Goal: Task Accomplishment & Management: Complete application form

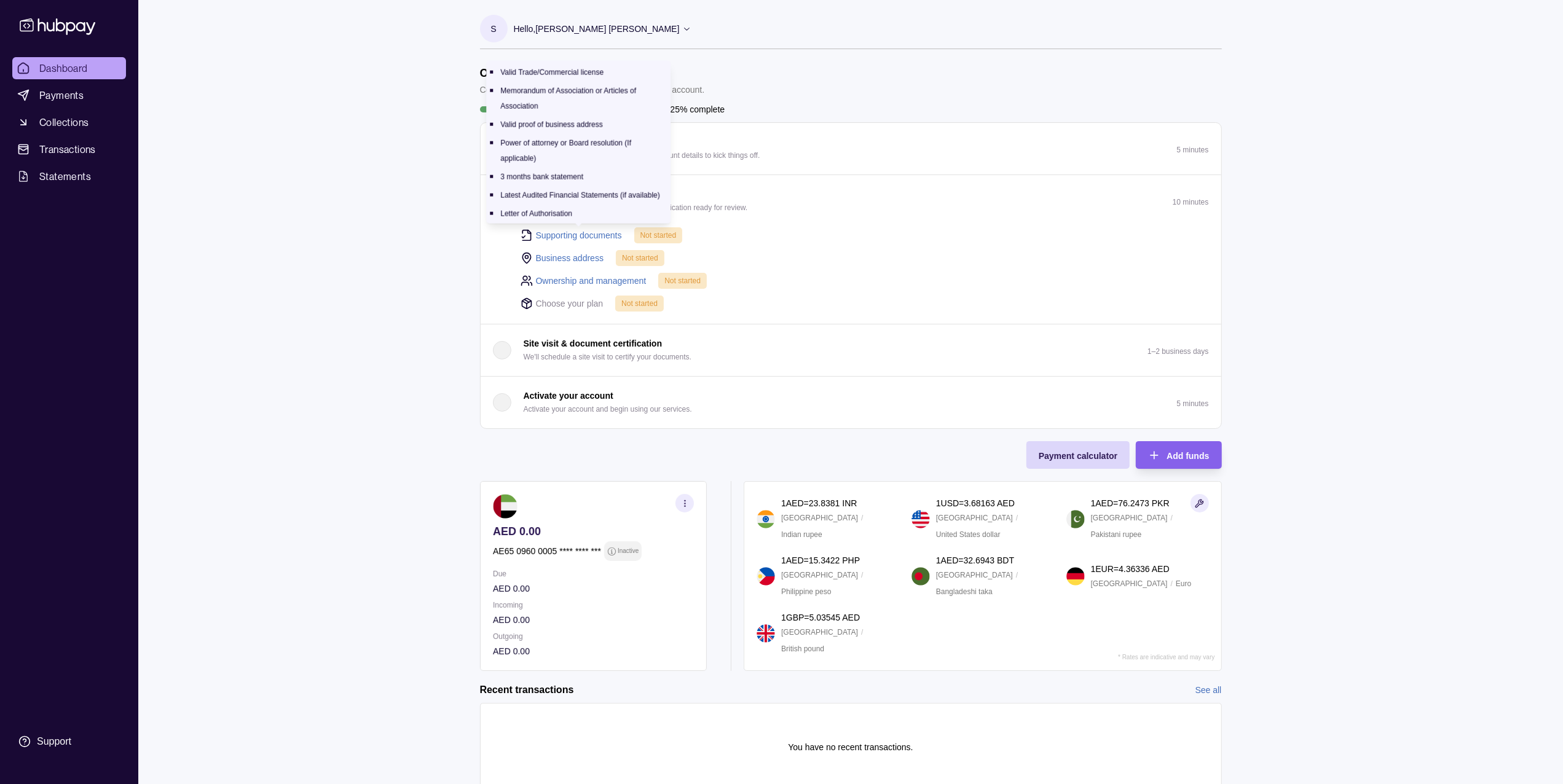
click at [587, 233] on link "Supporting documents" at bounding box center [578, 235] width 86 height 14
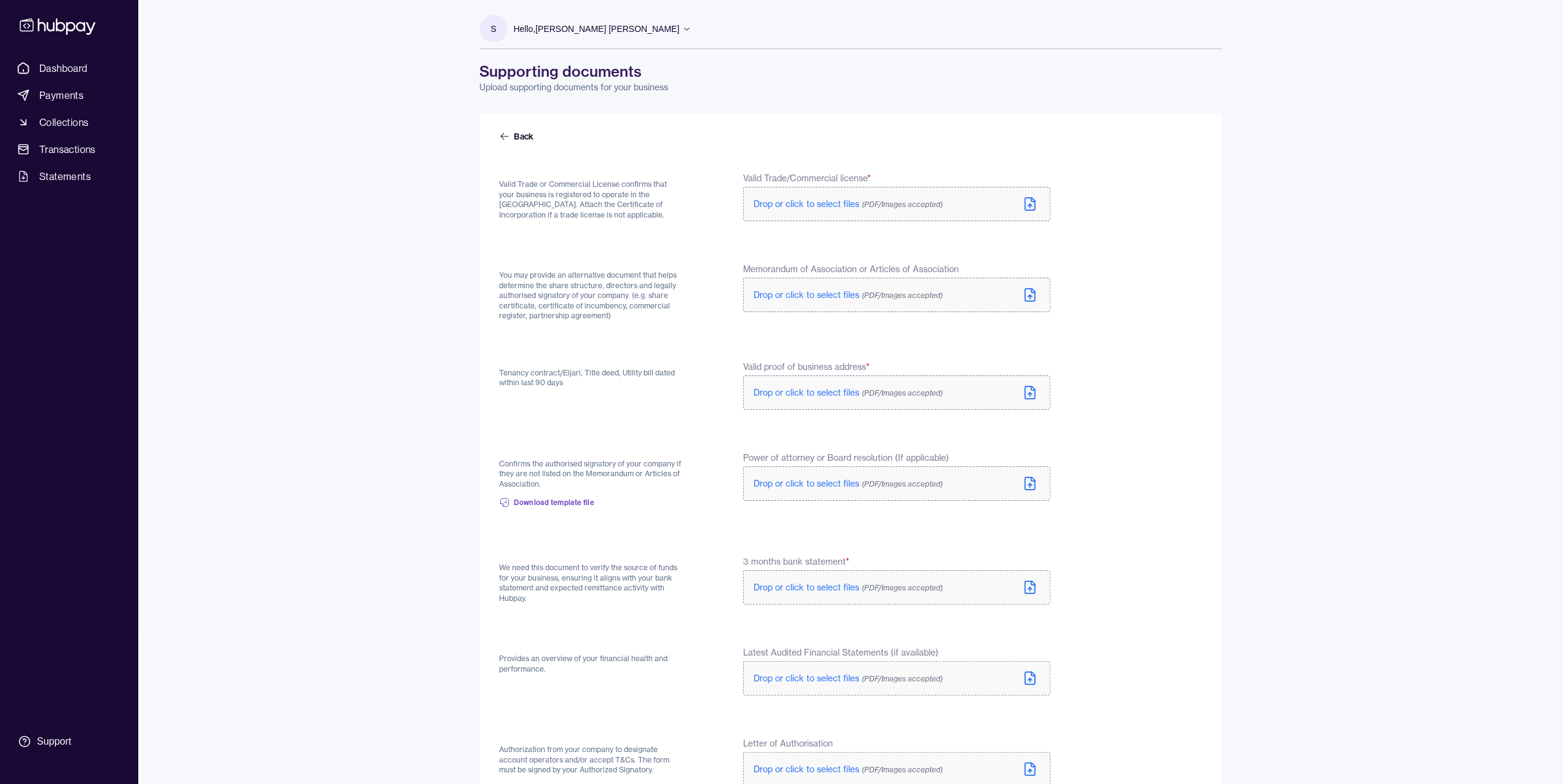
click at [832, 204] on span "Drop or click to select files (PDF/Images accepted)" at bounding box center [848, 204] width 189 height 11
click at [811, 296] on span "Drop or click to select files (PDF/Images accepted)" at bounding box center [848, 295] width 189 height 11
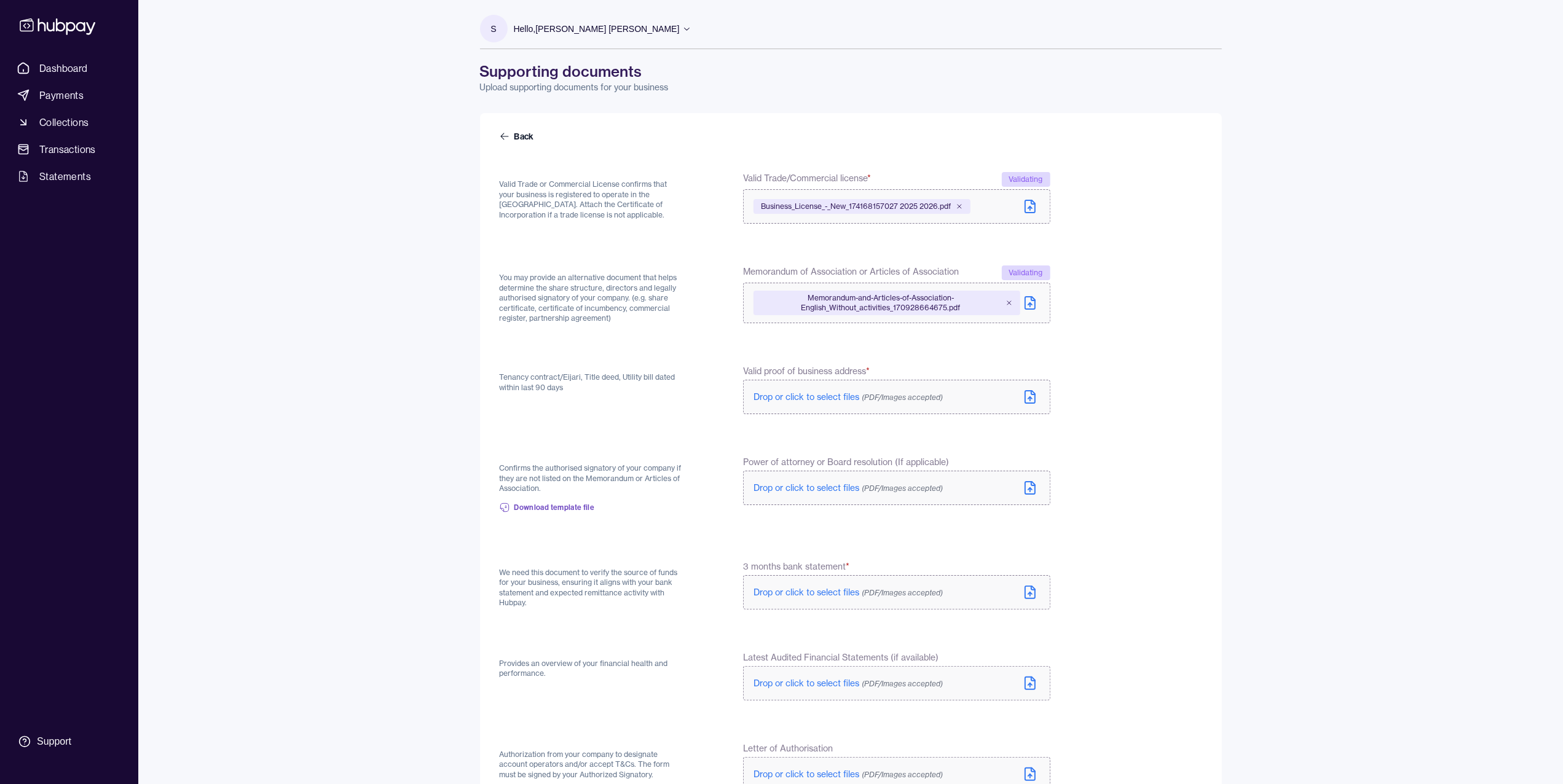
click at [822, 397] on span "Drop or click to select files (PDF/Images accepted)" at bounding box center [848, 397] width 189 height 11
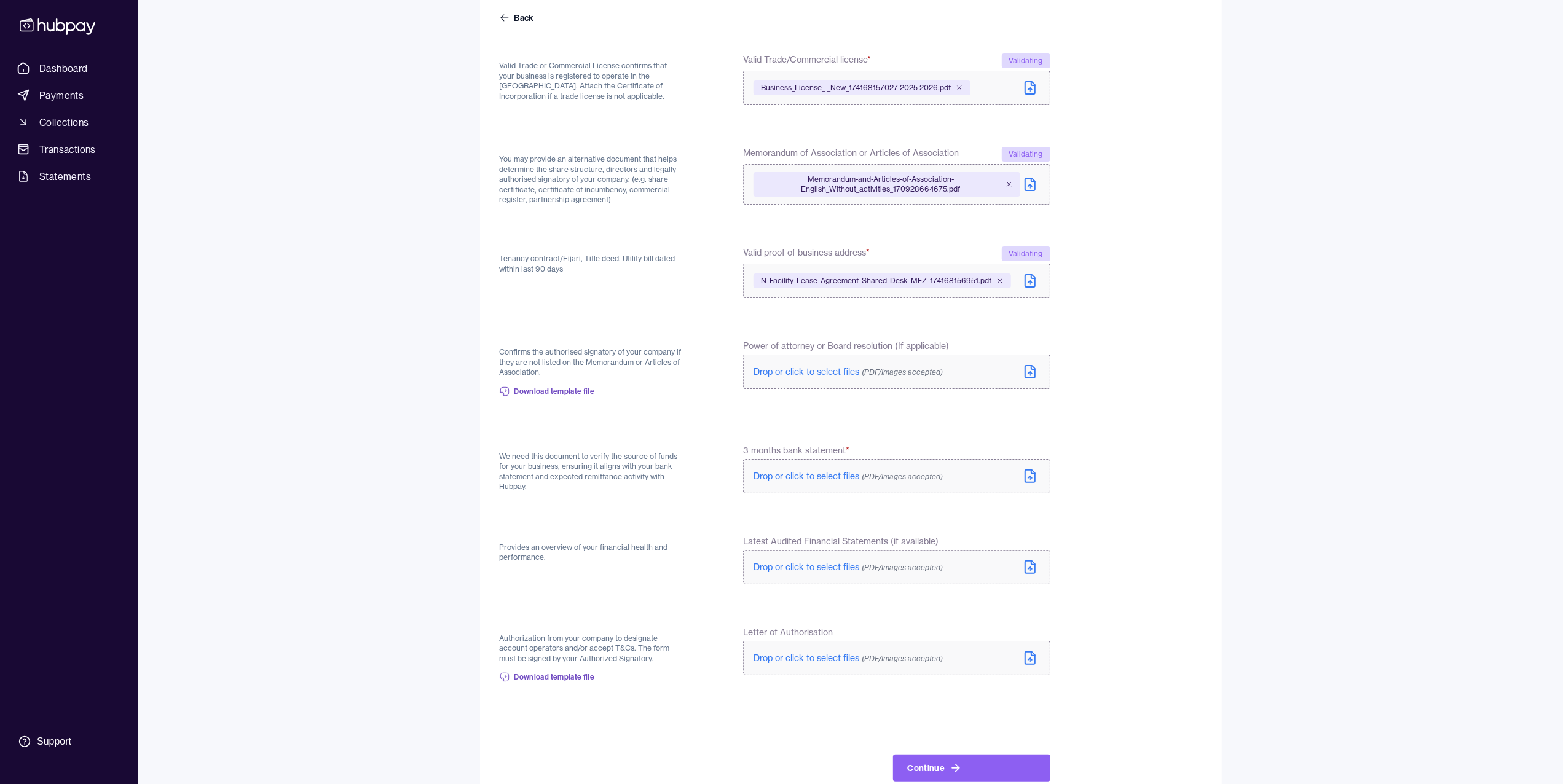
scroll to position [123, 0]
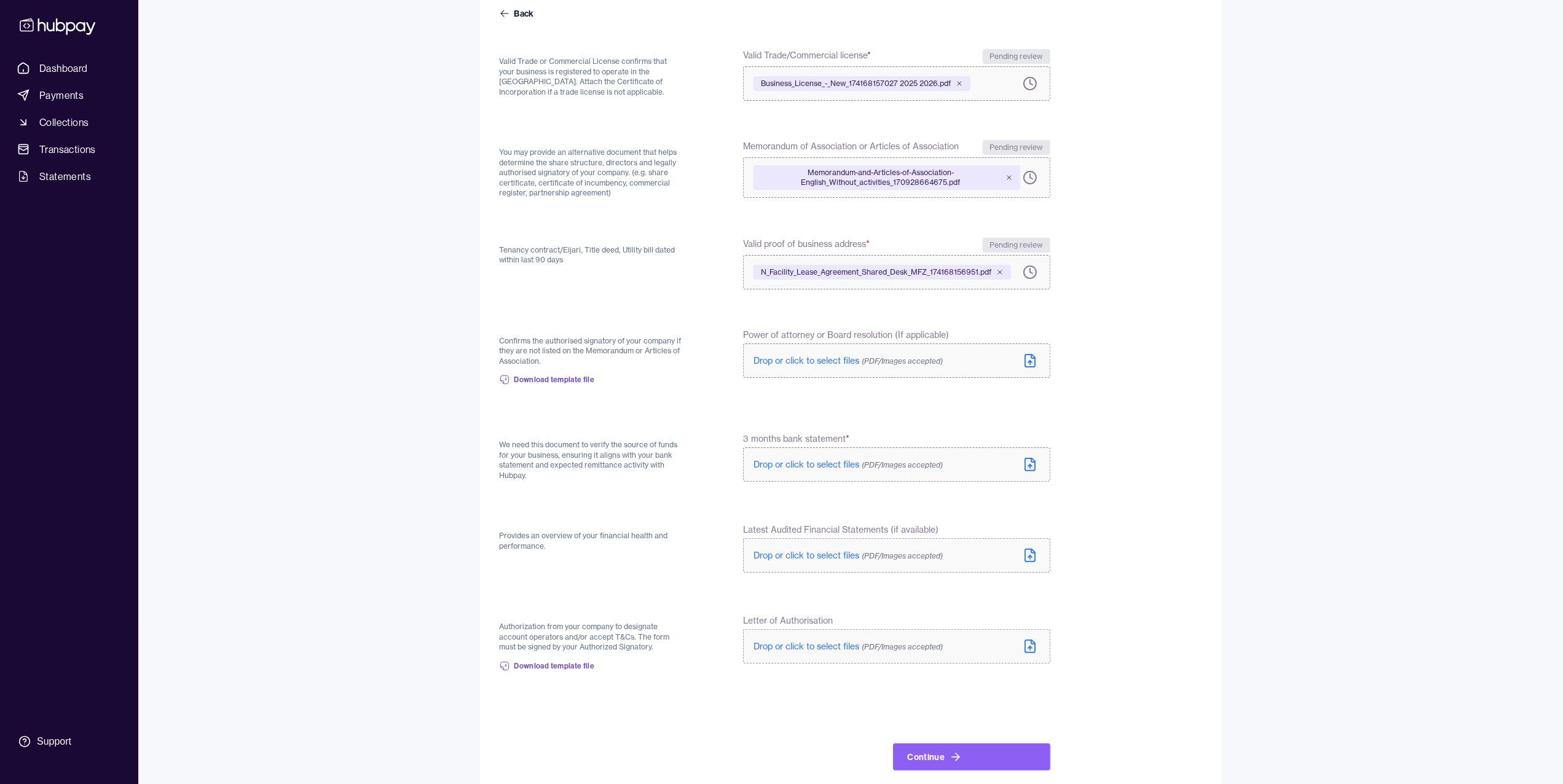
click at [1236, 613] on div "S Hello, [PERSON_NAME] [PERSON_NAME] Innolabs FZ-LLC Account Terms and conditio…" at bounding box center [850, 332] width 791 height 910
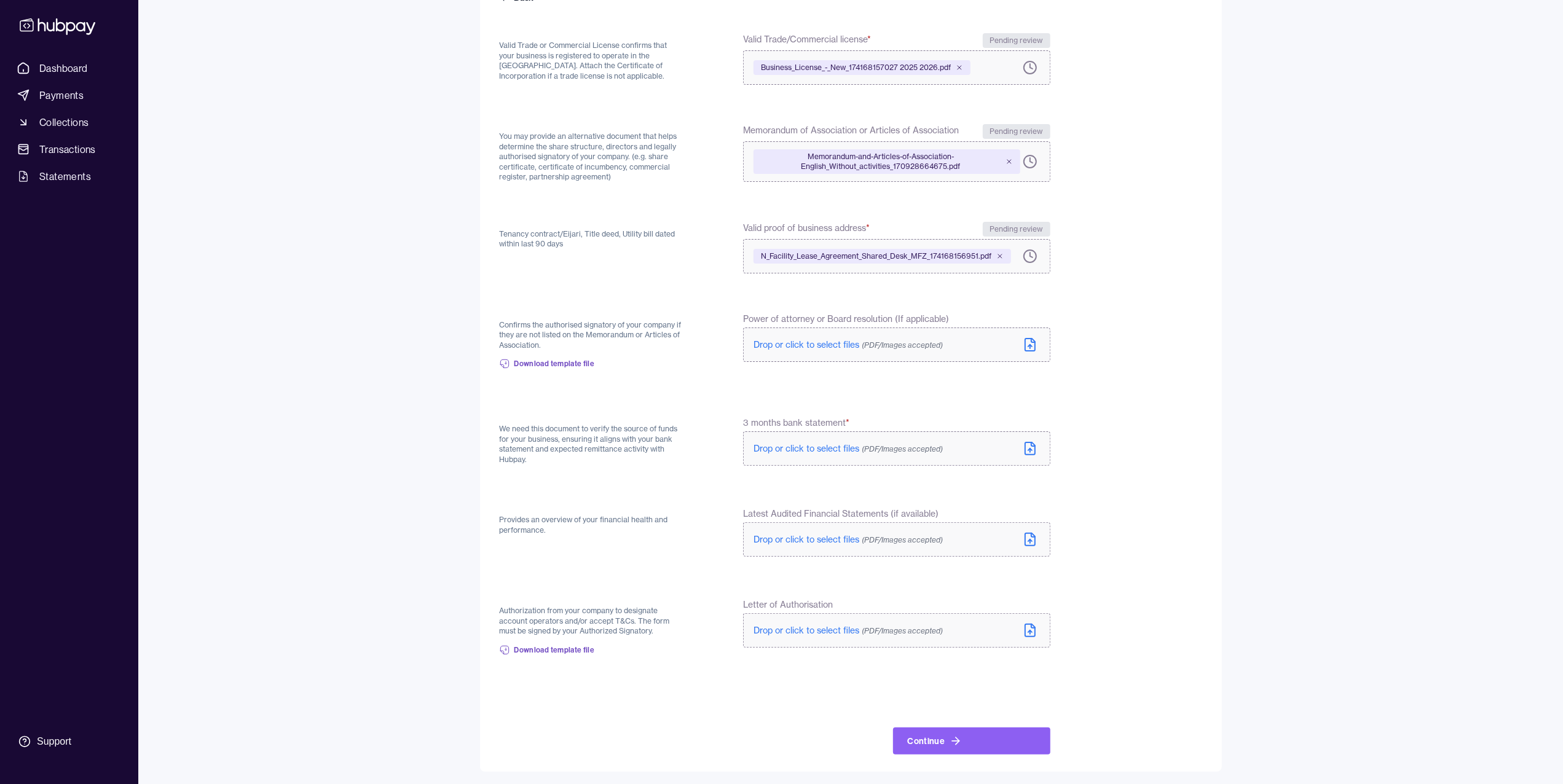
scroll to position [141, 0]
click at [835, 447] on span "Drop or click to select files (PDF/Images accepted)" at bounding box center [848, 447] width 189 height 11
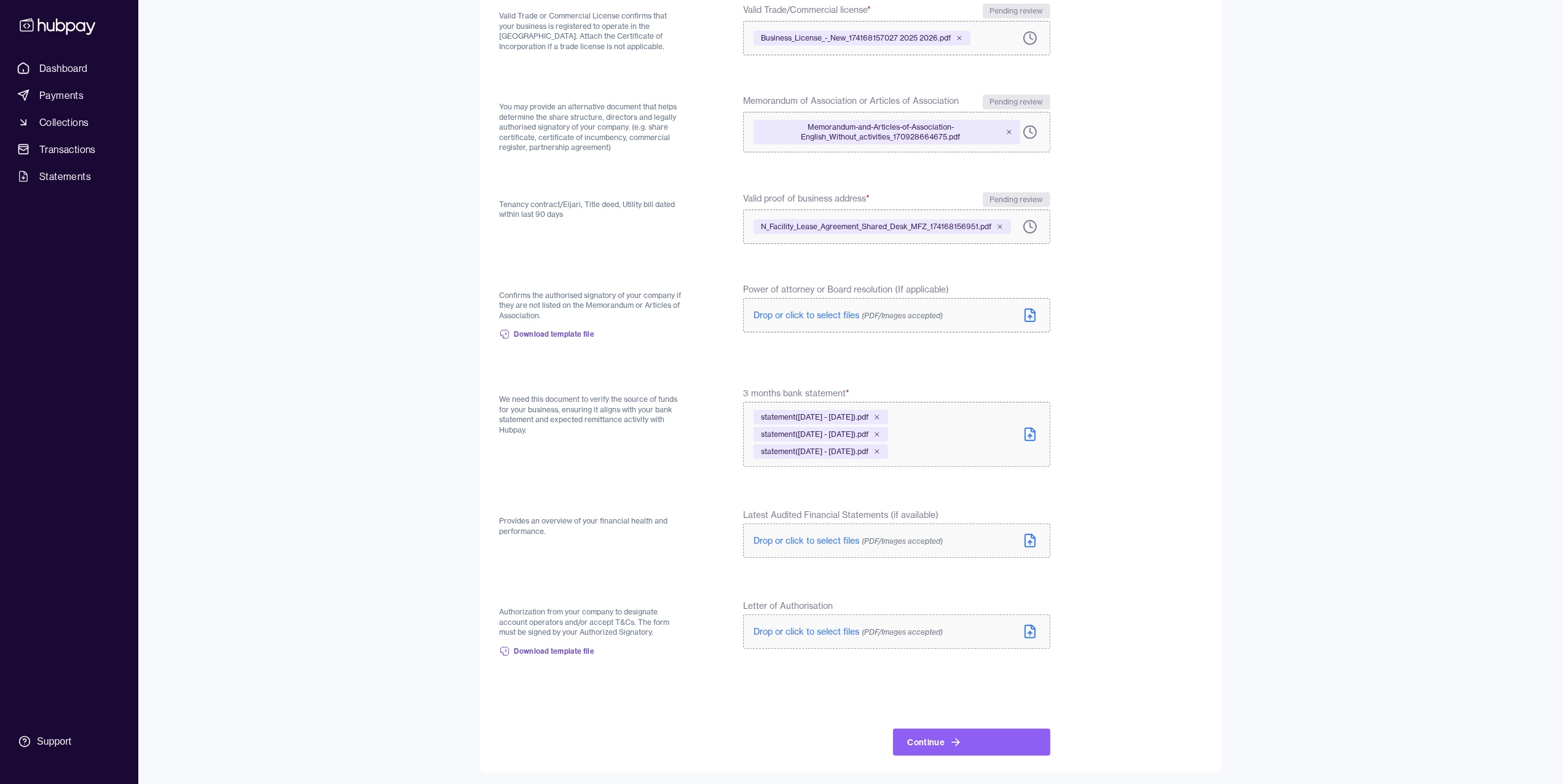
scroll to position [170, 0]
click at [925, 739] on button "Continue" at bounding box center [972, 742] width 158 height 27
click at [1289, 479] on div "Dashboard Payments Collections Transactions Statements Support S Hello, [PERSON…" at bounding box center [781, 317] width 1563 height 975
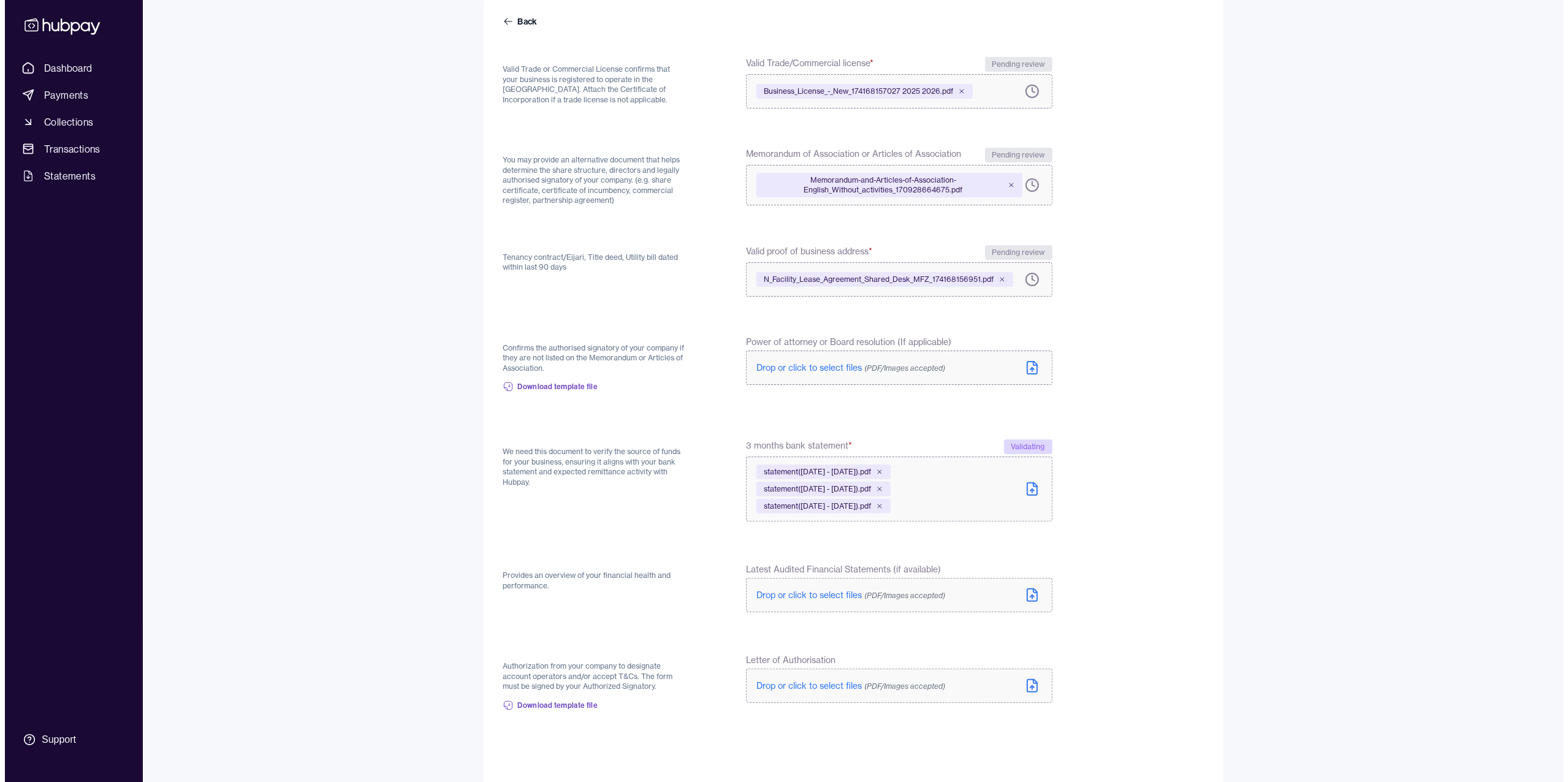
scroll to position [0, 0]
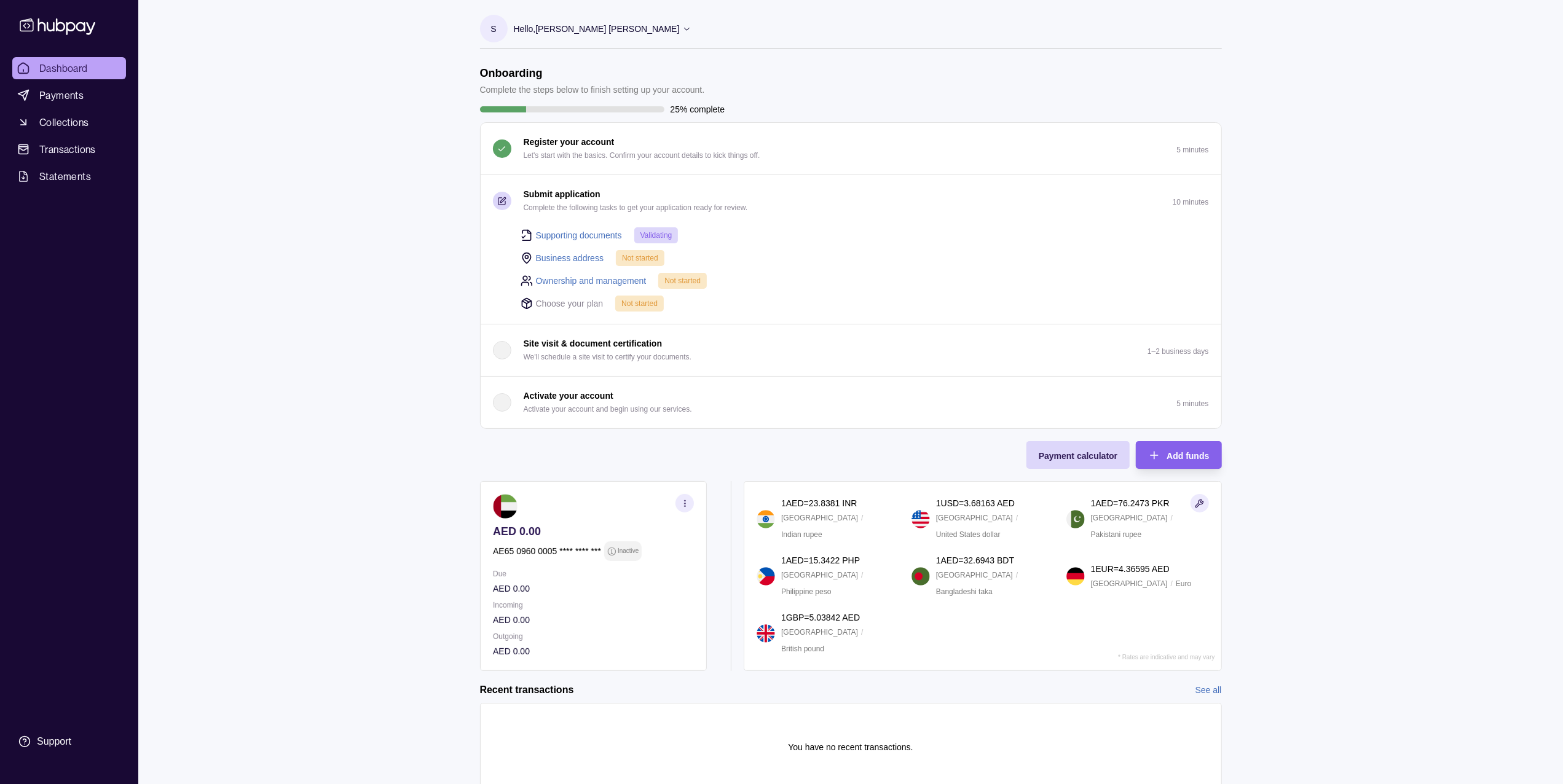
click at [636, 259] on span "Not started" at bounding box center [640, 258] width 36 height 9
click at [593, 255] on link "Business address" at bounding box center [570, 257] width 68 height 14
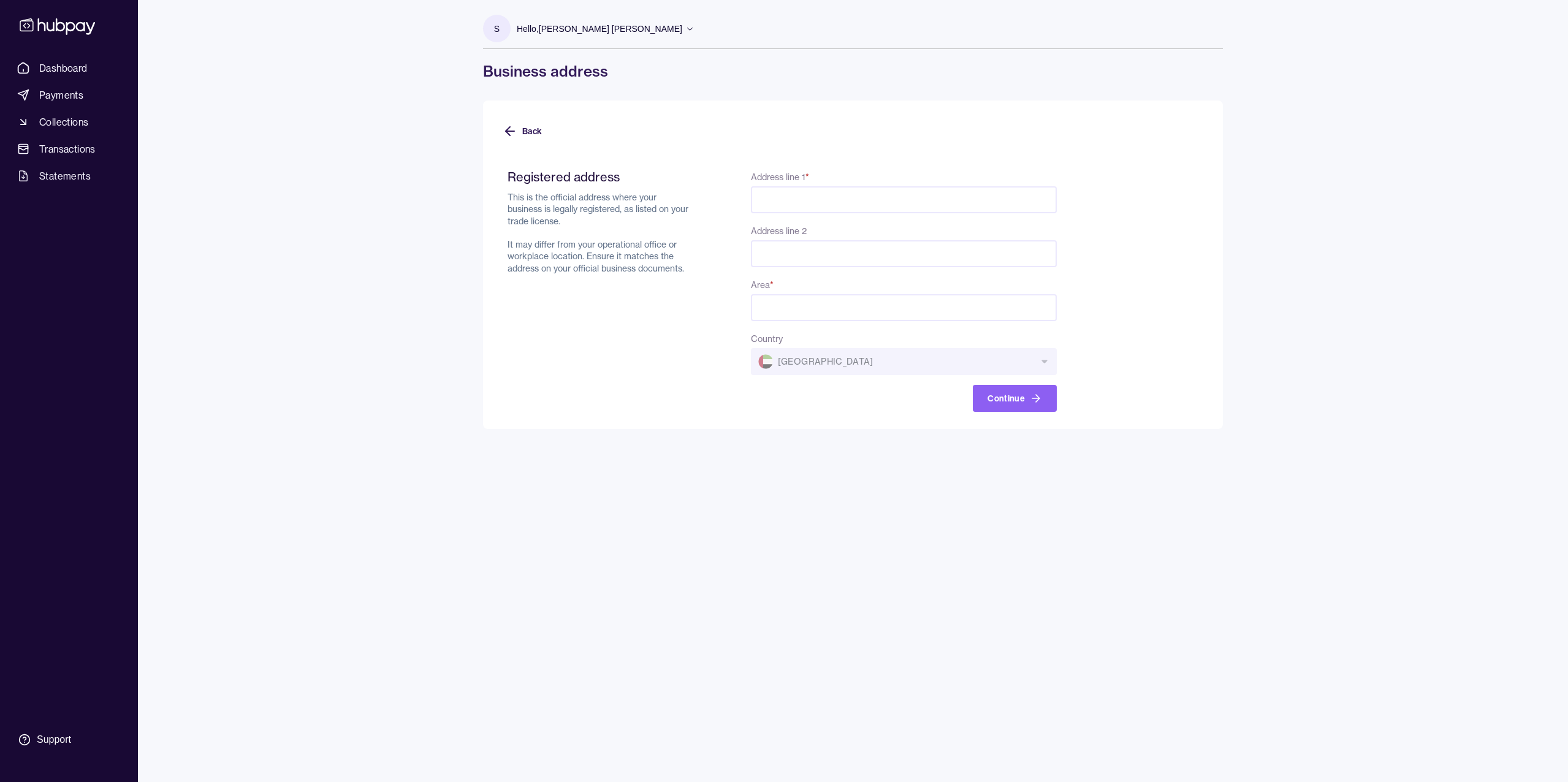
click at [816, 197] on input "Address line 1 *" at bounding box center [904, 200] width 306 height 27
type input "**********"
type input "*****"
click at [999, 391] on button "Continue" at bounding box center [1015, 399] width 84 height 27
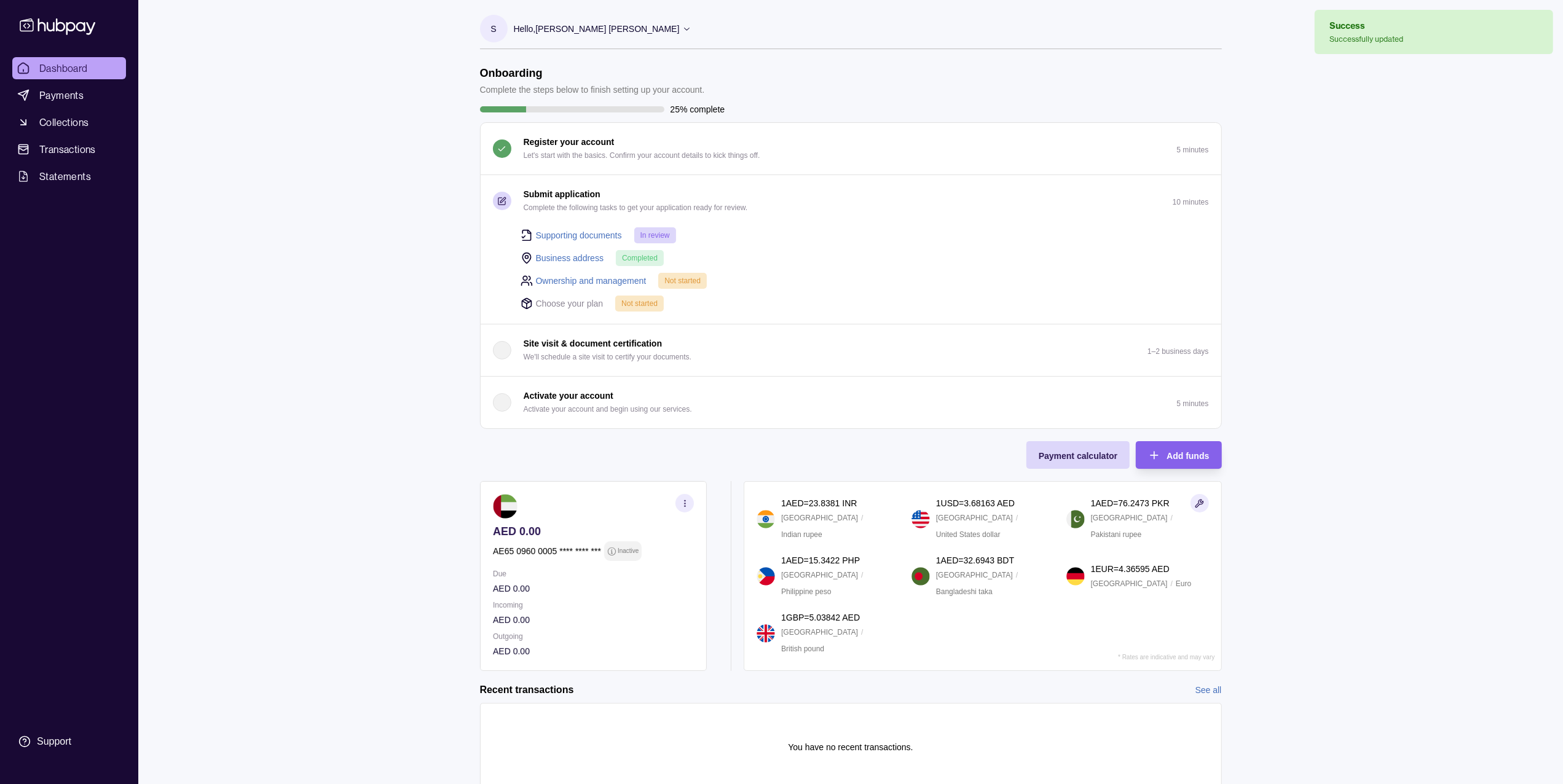
click at [637, 281] on link "Ownership and management" at bounding box center [591, 281] width 111 height 14
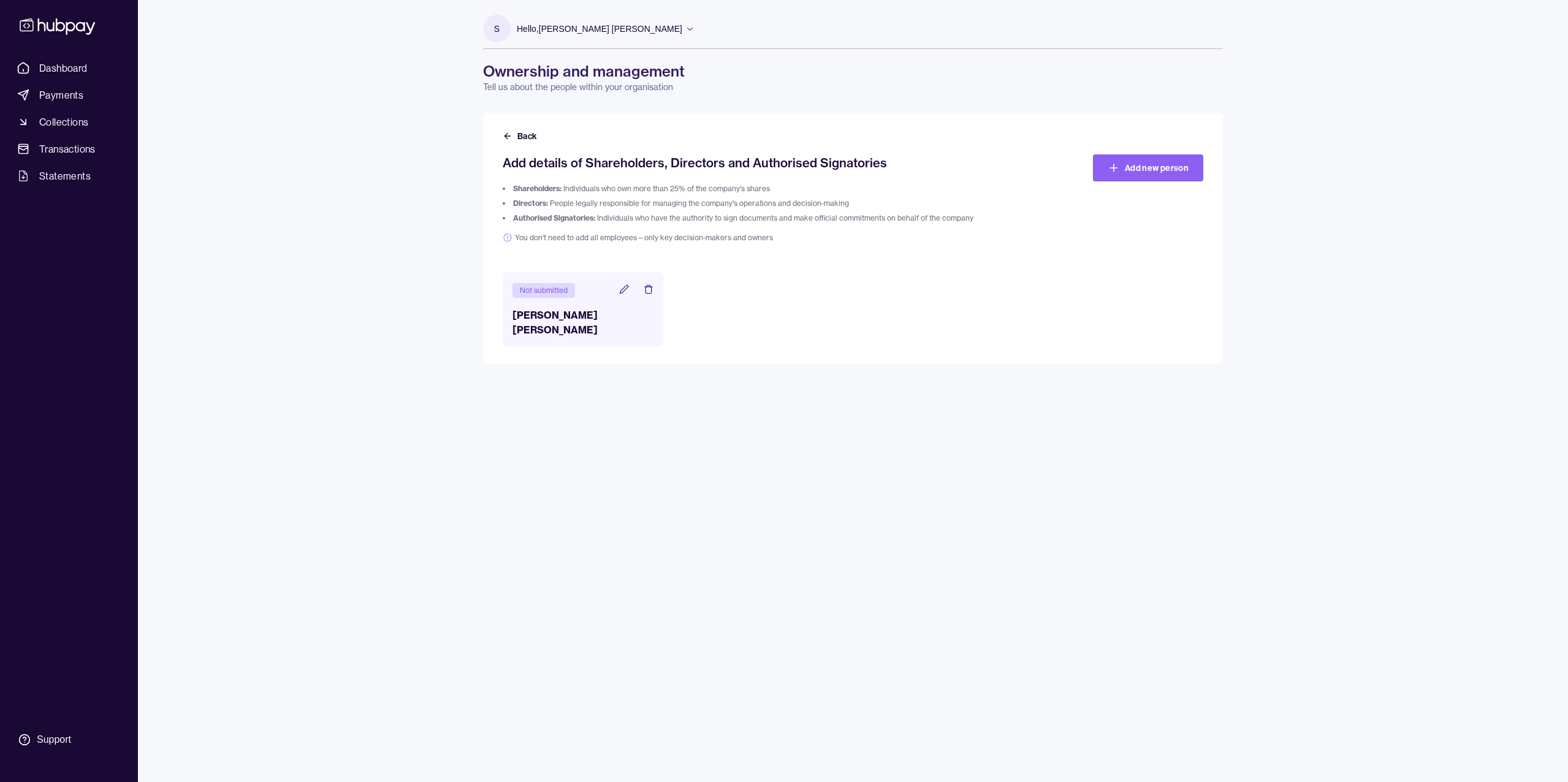
click at [579, 300] on div "Not submitted [PERSON_NAME] [PERSON_NAME]" at bounding box center [583, 309] width 160 height 75
click at [624, 290] on icon at bounding box center [624, 290] width 10 height 10
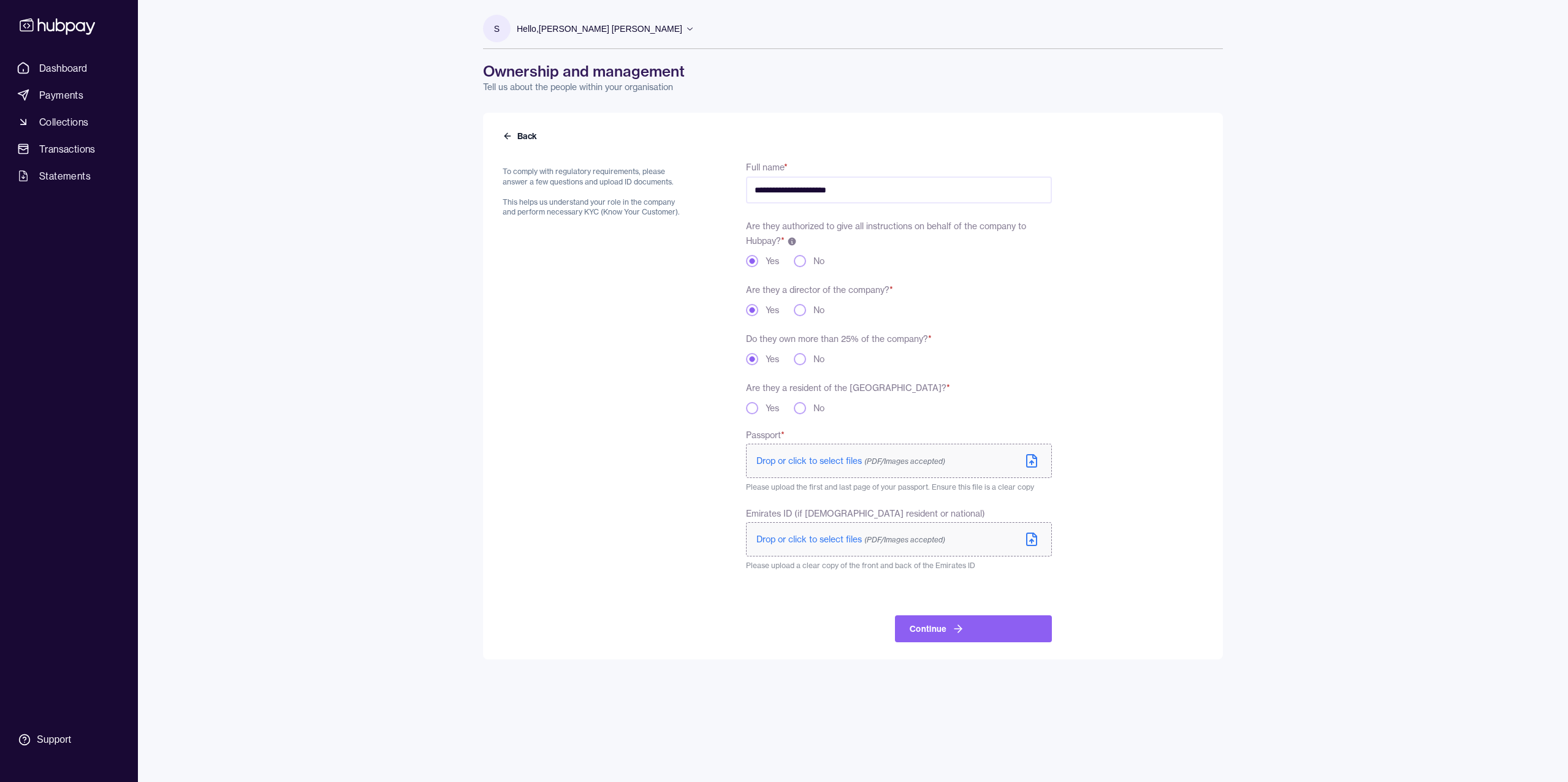
click at [832, 462] on span "Drop or click to select files (PDF/Images accepted)" at bounding box center [851, 461] width 189 height 11
click at [843, 545] on p "Drop or click to select files (PDF/Images accepted)" at bounding box center [851, 539] width 189 height 12
click at [788, 547] on p "Drop or click to select files (PDF/Images accepted)" at bounding box center [851, 541] width 189 height 12
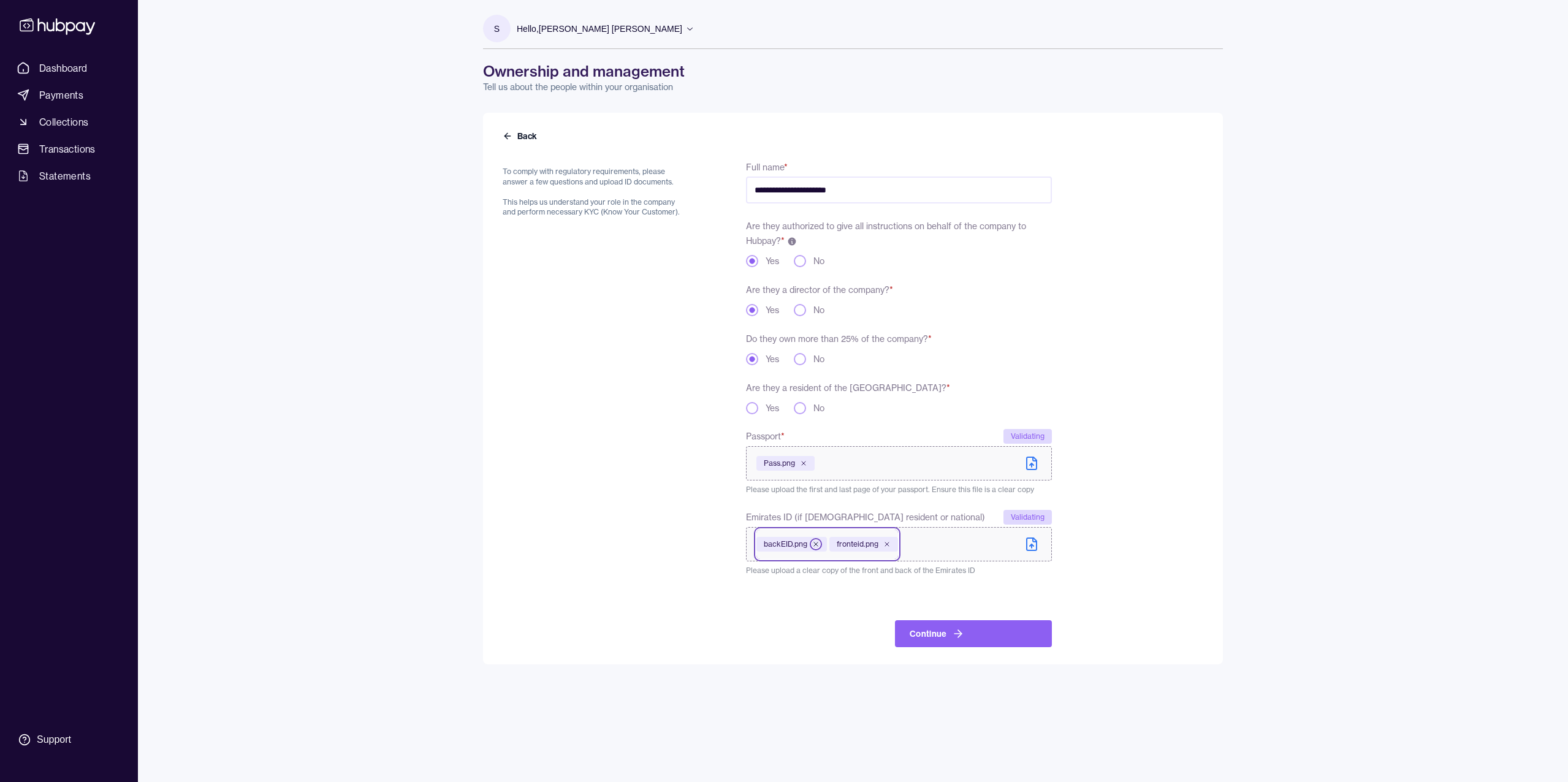
click at [814, 545] on icon at bounding box center [816, 544] width 4 height 4
click at [814, 545] on icon at bounding box center [814, 544] width 7 height 7
click at [813, 545] on span "Drop or click to select files (PDF/Images accepted)" at bounding box center [851, 542] width 189 height 11
click at [755, 404] on button "Yes" at bounding box center [752, 407] width 12 height 12
click at [941, 642] on button "Continue" at bounding box center [974, 634] width 157 height 27
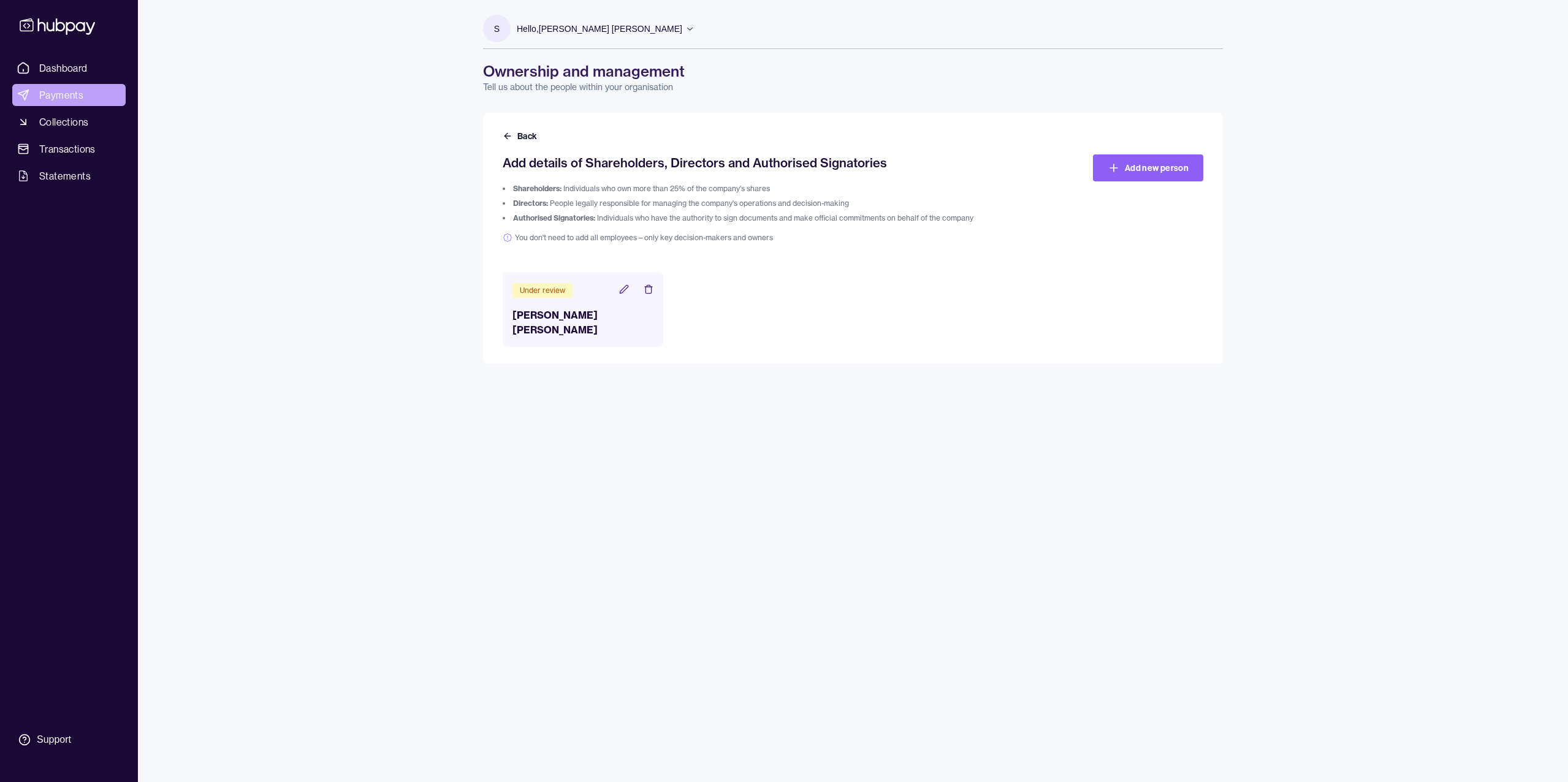
click at [91, 103] on link "Payments" at bounding box center [68, 95] width 113 height 22
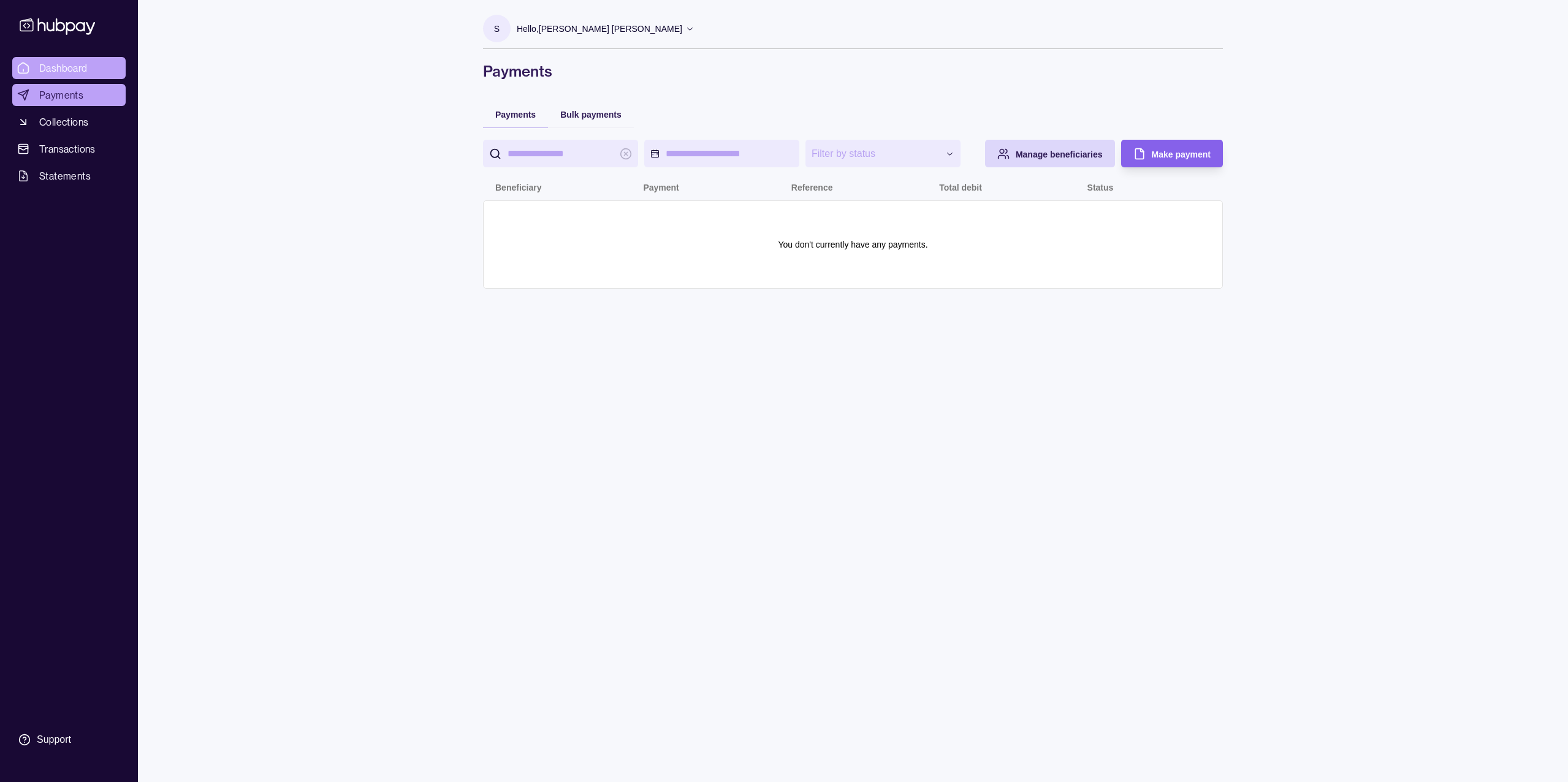
click at [99, 64] on link "Dashboard" at bounding box center [68, 68] width 113 height 22
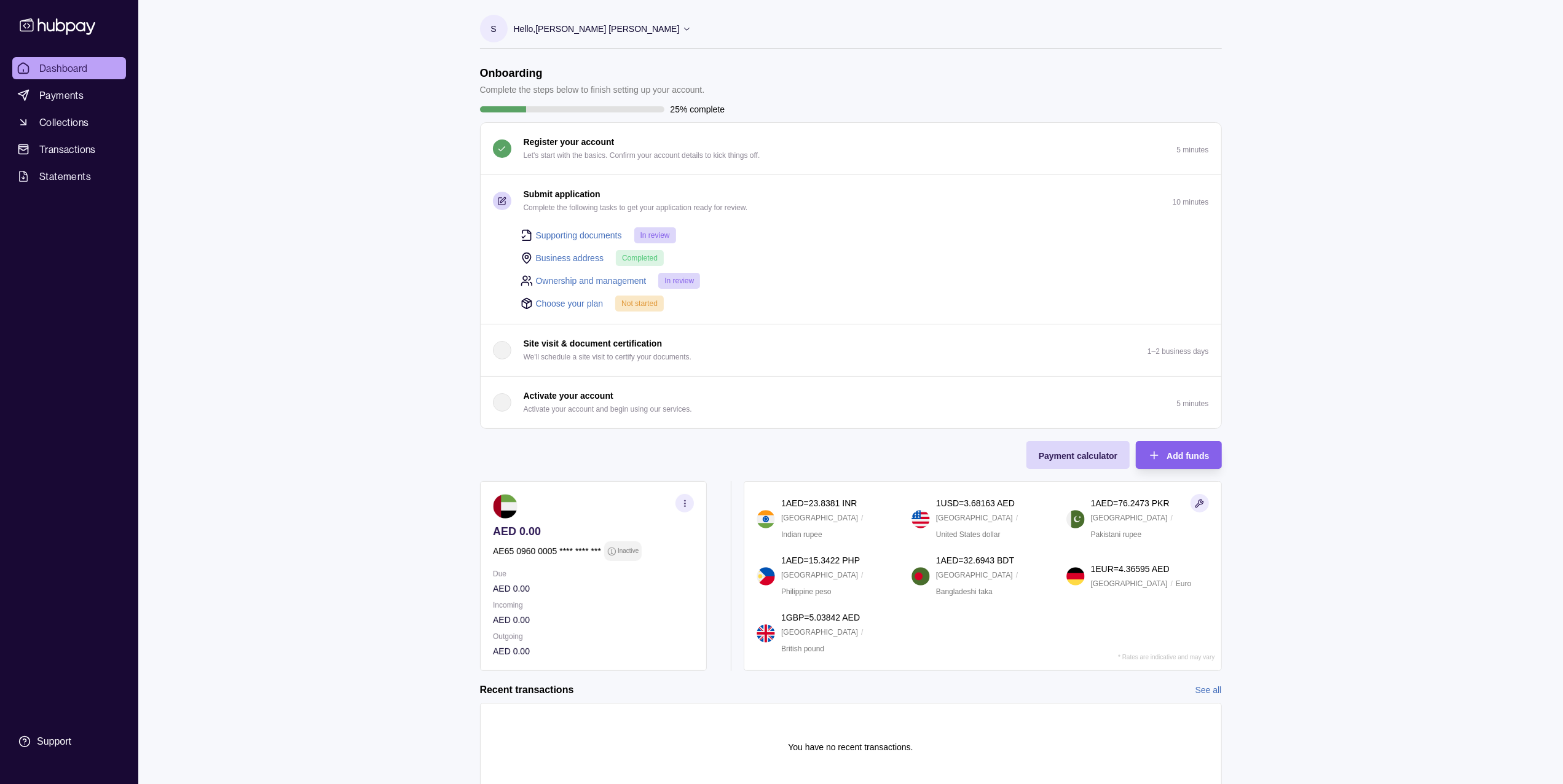
click at [632, 304] on span "Not started" at bounding box center [639, 303] width 36 height 9
click at [574, 303] on link "Choose your plan" at bounding box center [570, 303] width 68 height 14
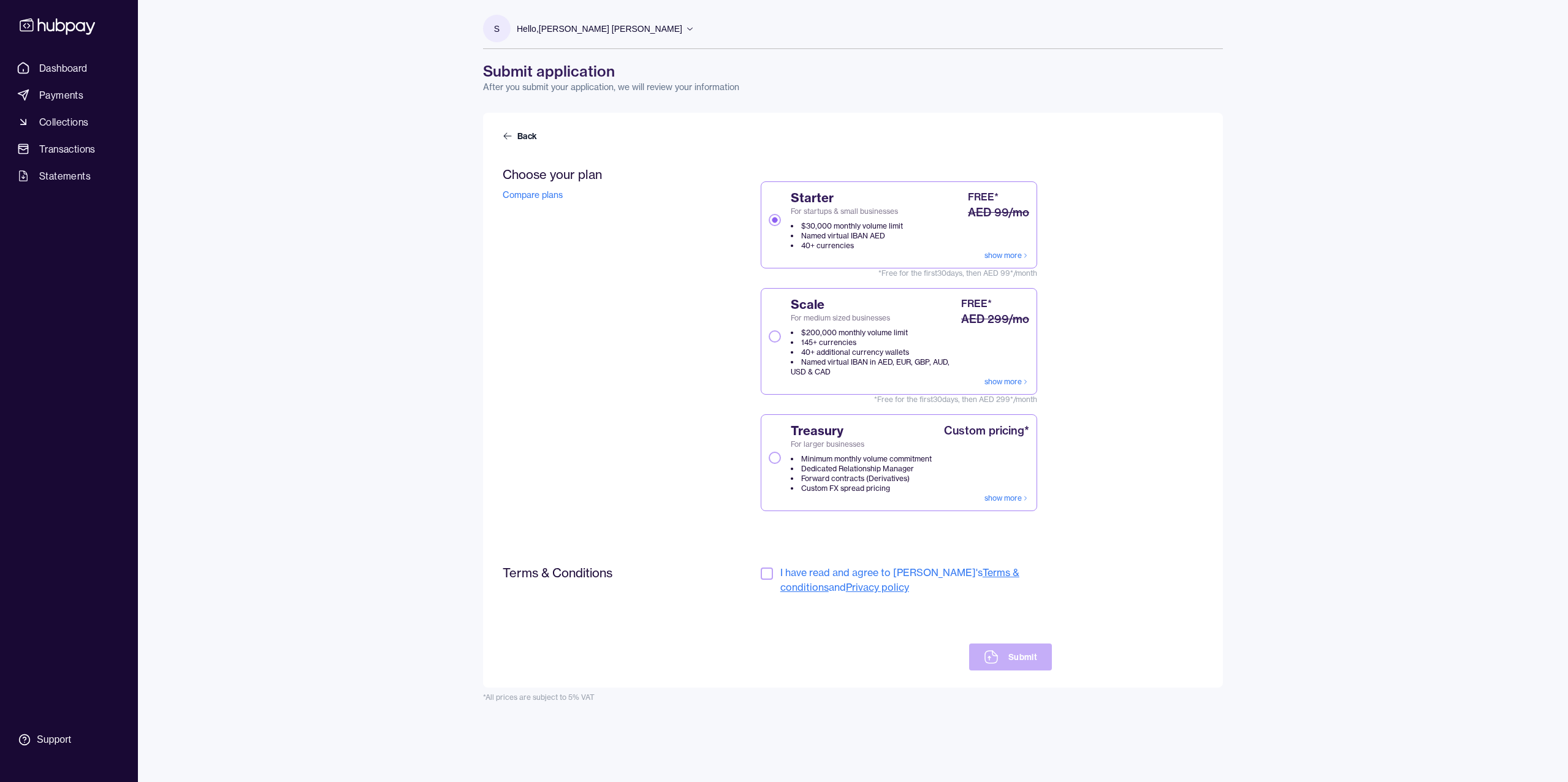
click at [781, 371] on div "Scale For medium sized businesses $200,000 monthly volume limit 145+ currencies…" at bounding box center [863, 336] width 190 height 81
click at [781, 342] on button "Scale For medium sized businesses $200,000 monthly volume limit 145+ currencies…" at bounding box center [774, 336] width 12 height 12
click at [755, 574] on div "Terms & Conditions I have read and agree to [PERSON_NAME]'s Terms & conditions …" at bounding box center [778, 617] width 550 height 105
click at [766, 574] on button "button" at bounding box center [766, 573] width 12 height 12
click at [989, 661] on icon at bounding box center [991, 656] width 12 height 12
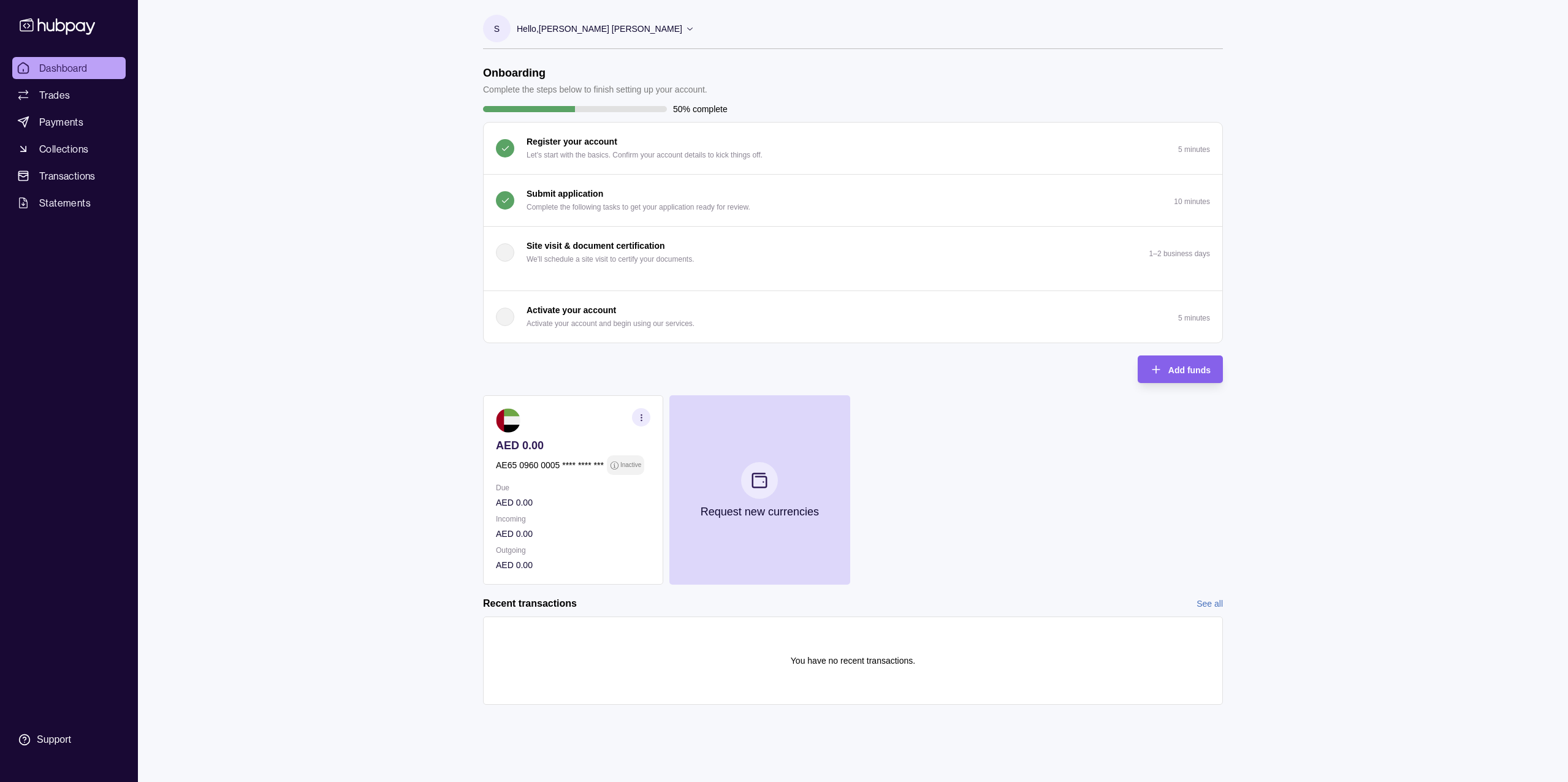
click at [577, 313] on p "Activate your account" at bounding box center [571, 310] width 90 height 14
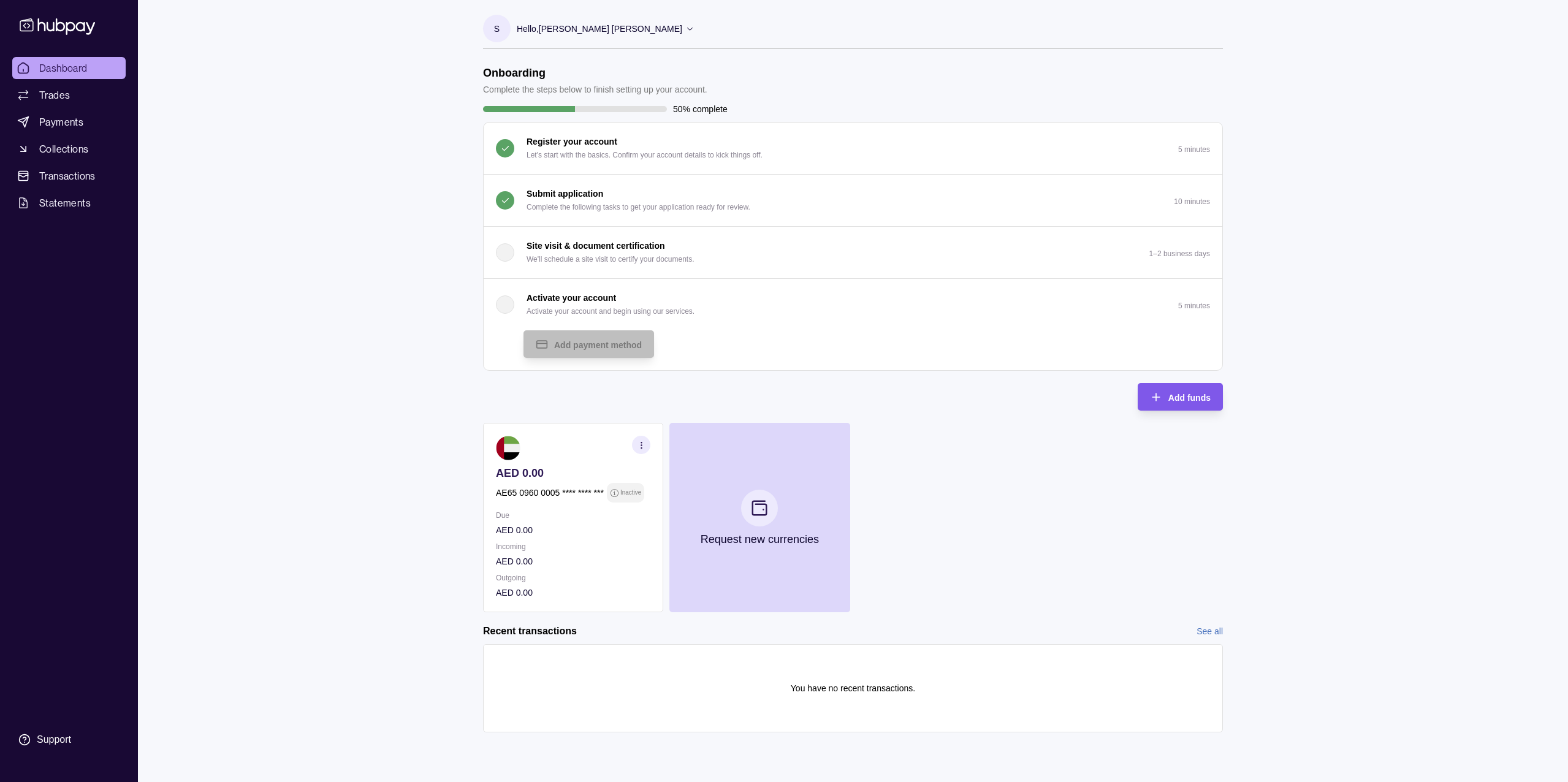
click at [1165, 397] on div "Add funds" at bounding box center [1171, 397] width 79 height 27
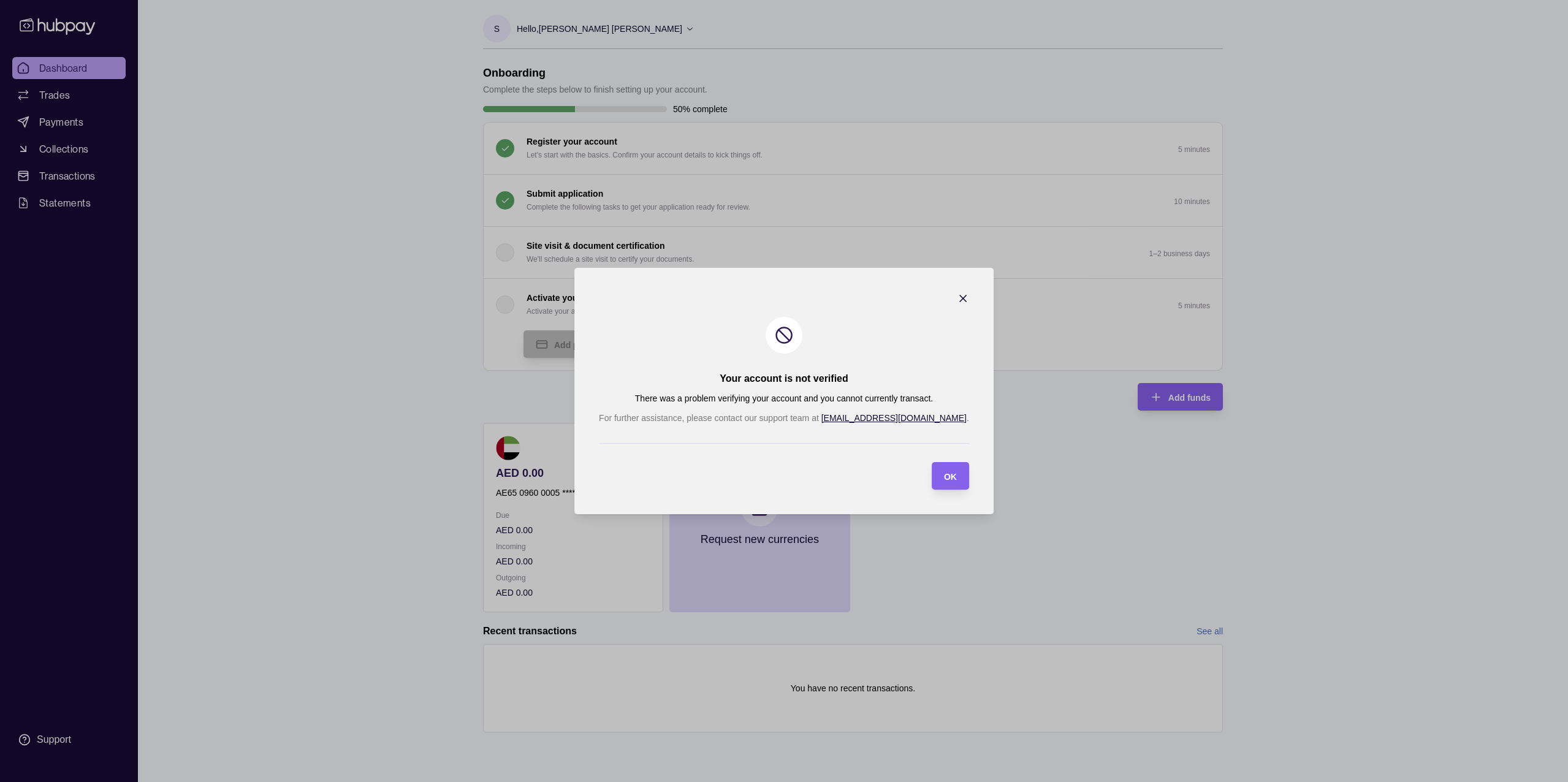
click at [957, 302] on icon "button" at bounding box center [963, 298] width 12 height 12
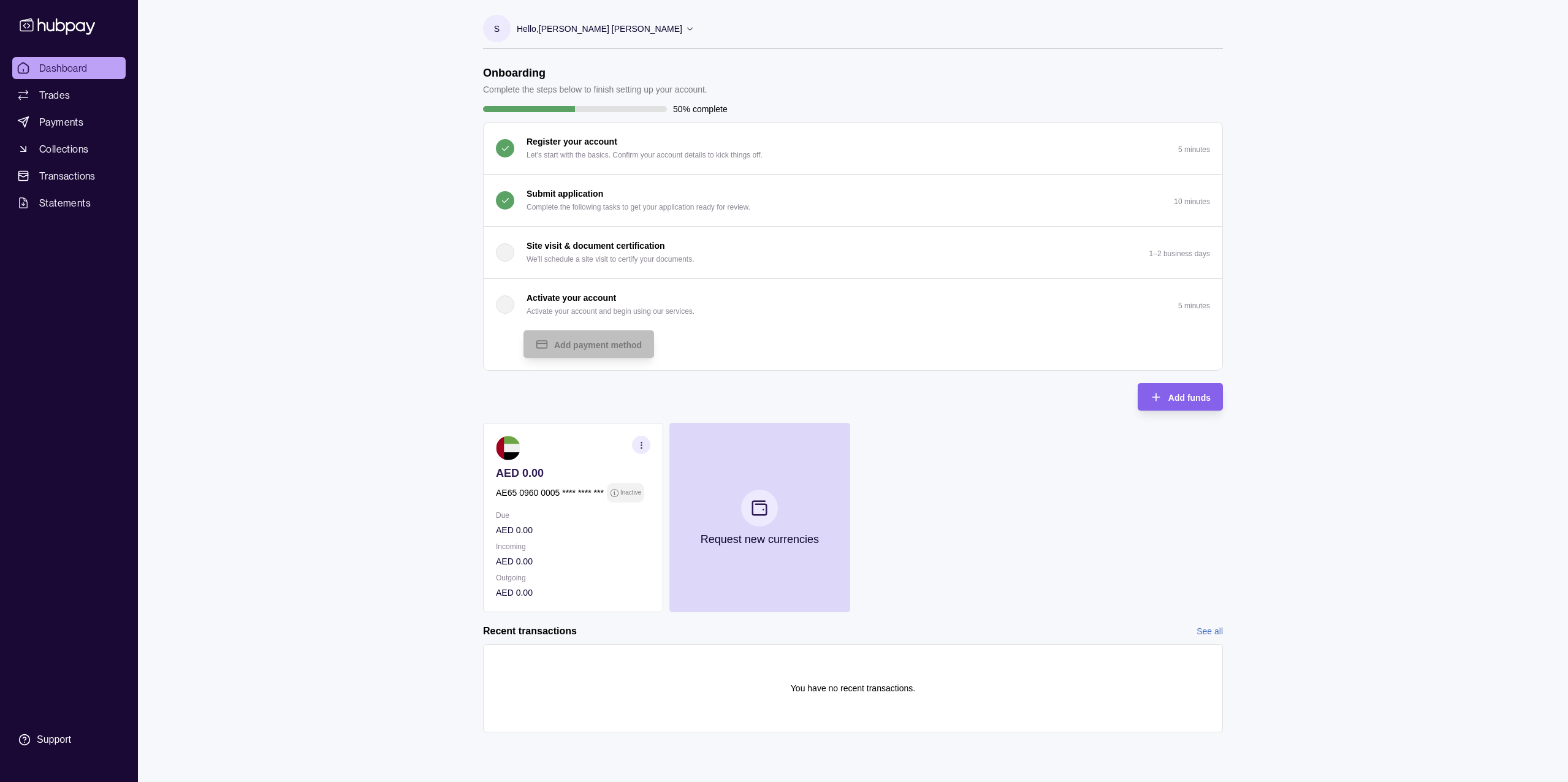
click at [656, 315] on p "Activate your account and begin using our services." at bounding box center [610, 311] width 168 height 14
